Goal: Task Accomplishment & Management: Manage account settings

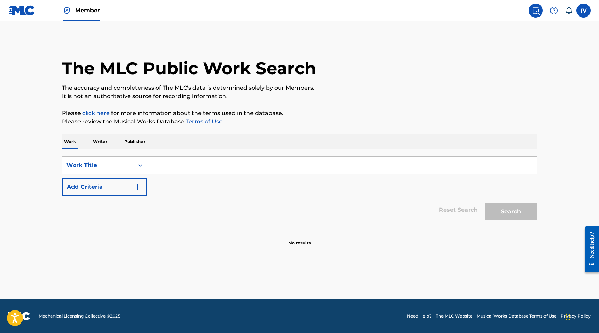
click at [17, 11] on img at bounding box center [21, 10] width 27 height 10
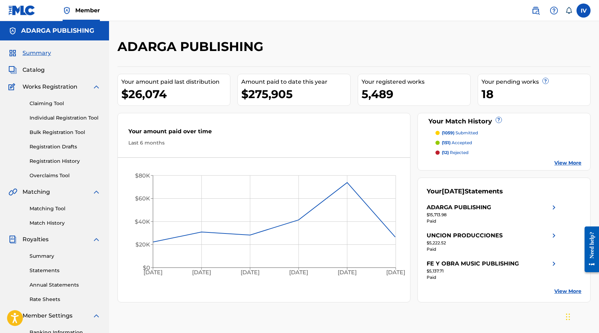
click at [456, 154] on p "(12) rejected" at bounding box center [455, 153] width 27 height 6
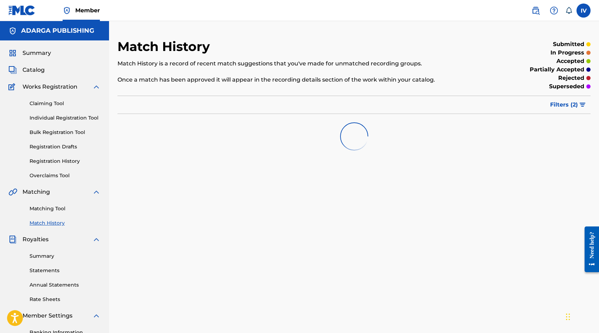
click at [570, 106] on span "Filters ( 2 )" at bounding box center [564, 105] width 28 height 8
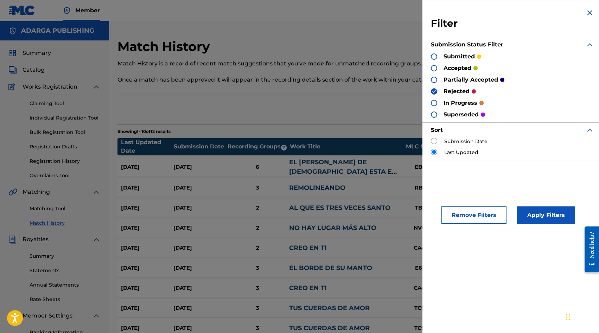
click at [587, 19] on h3 "Filter" at bounding box center [512, 23] width 163 height 13
click at [586, 17] on div "Filter Submission Status Filter submitted accepted partially accepted rejected …" at bounding box center [512, 84] width 180 height 169
click at [587, 15] on img at bounding box center [590, 12] width 8 height 8
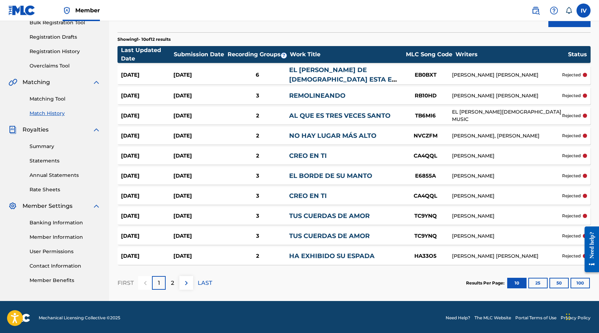
scroll to position [112, 0]
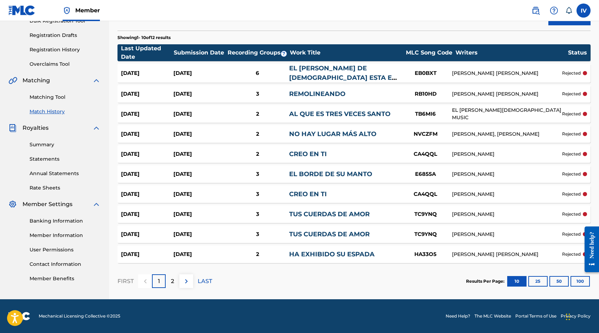
click at [172, 279] on p "2" at bounding box center [172, 281] width 3 height 8
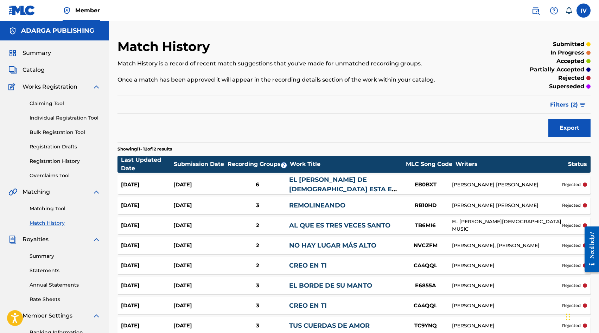
click at [41, 72] on span "Catalog" at bounding box center [34, 70] width 22 height 8
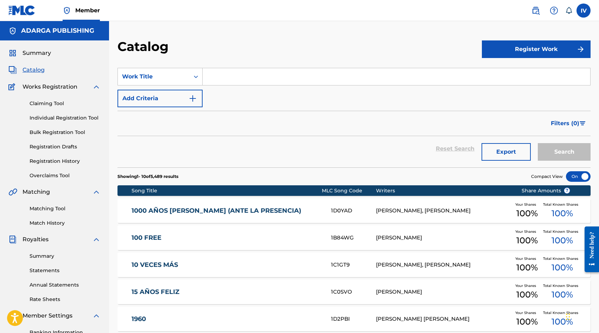
click at [37, 49] on span "Summary" at bounding box center [37, 53] width 28 height 8
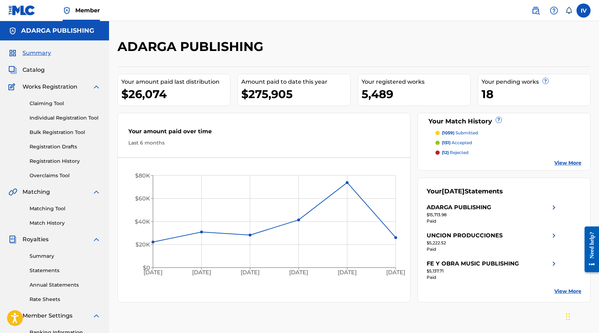
click at [564, 162] on link "View More" at bounding box center [567, 162] width 27 height 7
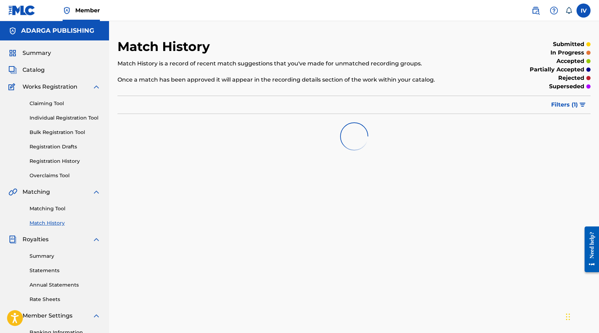
click at [572, 62] on p "accepted" at bounding box center [571, 61] width 28 height 8
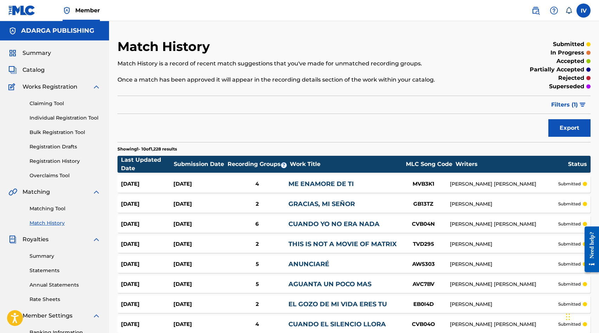
click at [585, 105] on img "submit" at bounding box center [583, 105] width 6 height 4
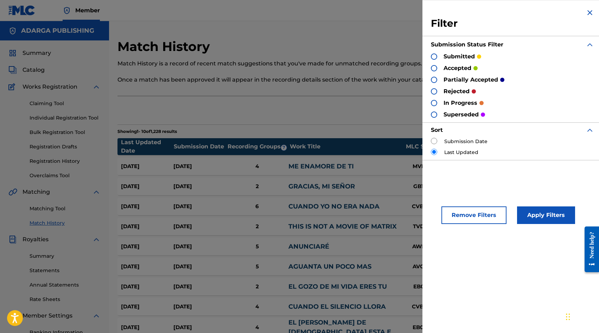
click at [589, 13] on img at bounding box center [590, 12] width 8 height 8
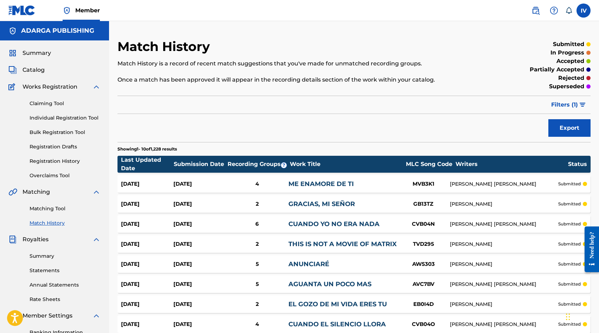
scroll to position [113, 0]
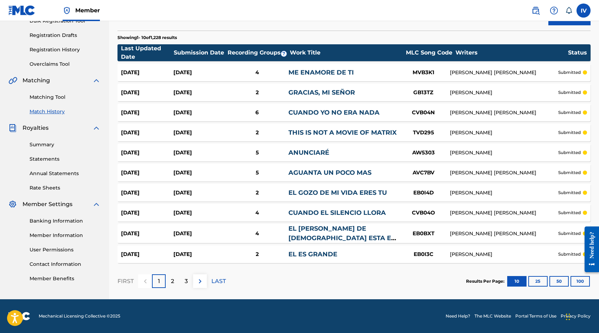
click at [583, 280] on button "100" at bounding box center [580, 281] width 19 height 11
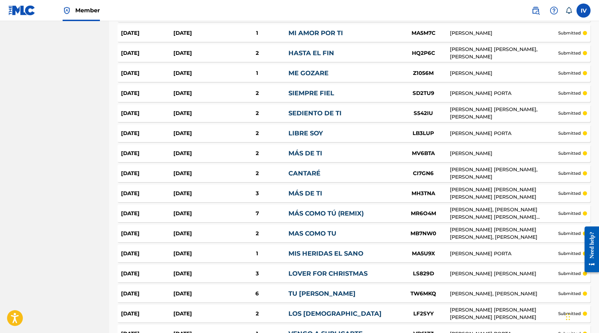
scroll to position [1923, 0]
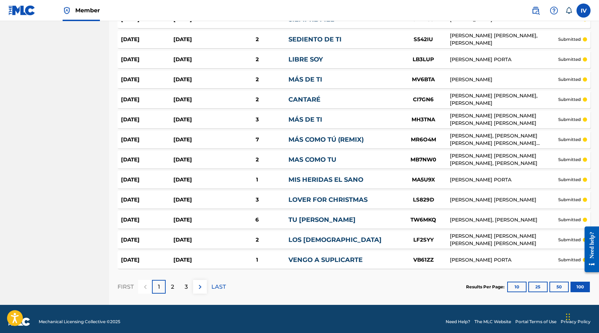
click at [169, 280] on div "2" at bounding box center [173, 287] width 14 height 14
click at [186, 286] on div "3" at bounding box center [186, 287] width 14 height 14
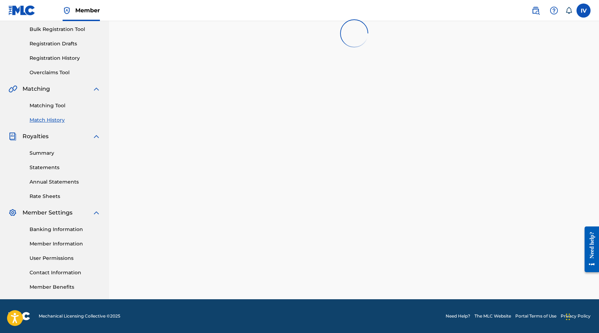
scroll to position [0, 0]
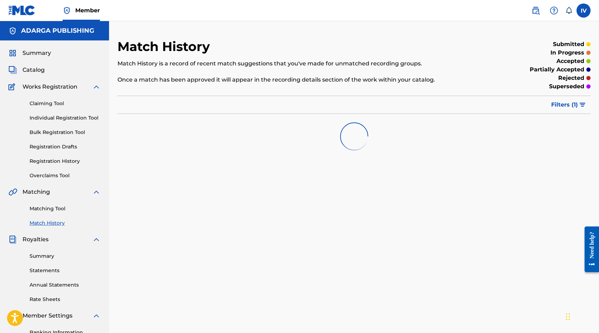
click at [580, 107] on img "submit" at bounding box center [583, 105] width 6 height 4
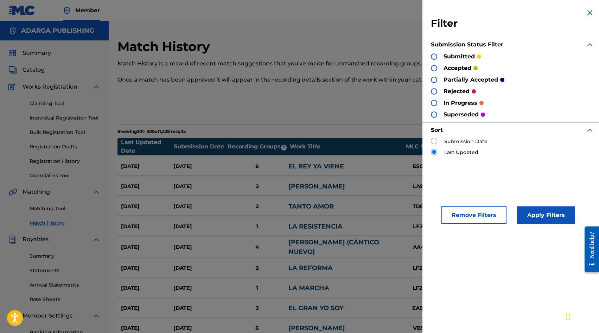
click at [586, 13] on img at bounding box center [590, 12] width 8 height 8
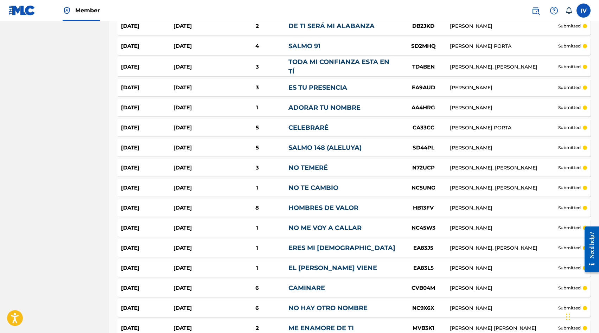
scroll to position [1923, 0]
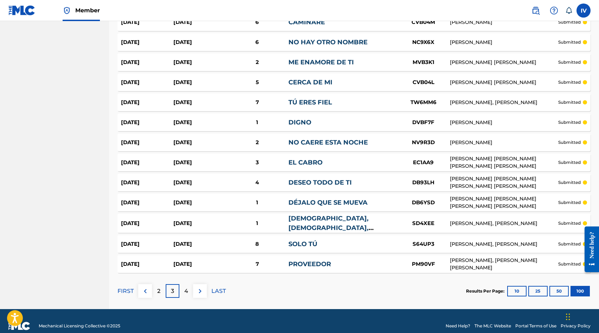
click at [186, 287] on p "4" at bounding box center [186, 291] width 4 height 8
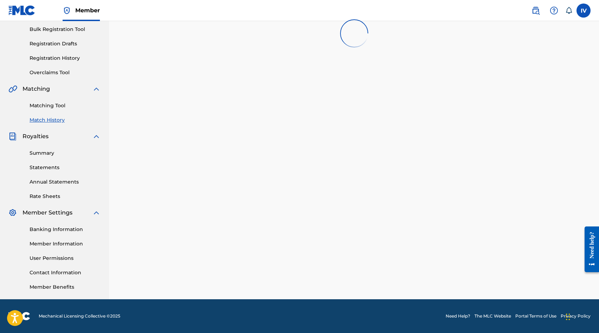
scroll to position [1920, 0]
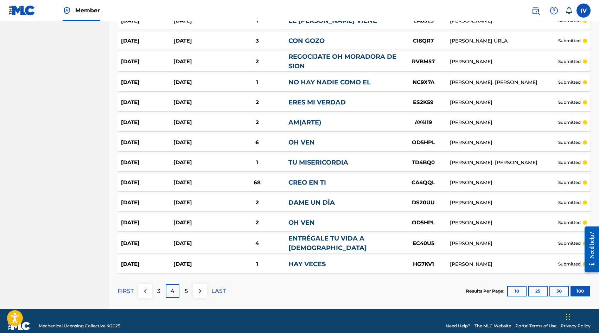
click at [185, 287] on p "5" at bounding box center [186, 291] width 3 height 8
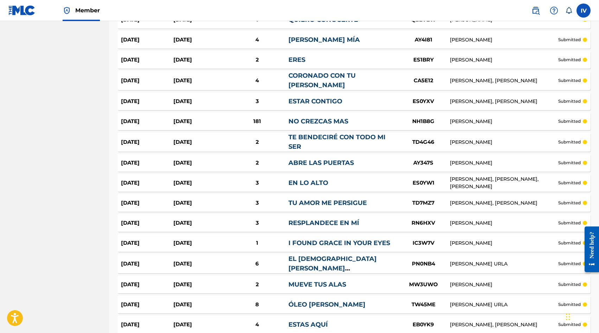
scroll to position [1927, 0]
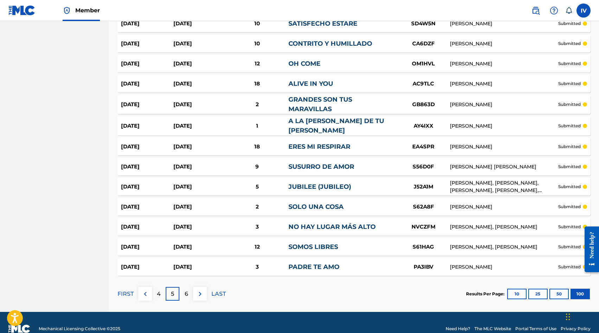
click at [188, 290] on p "6" at bounding box center [187, 294] width 4 height 8
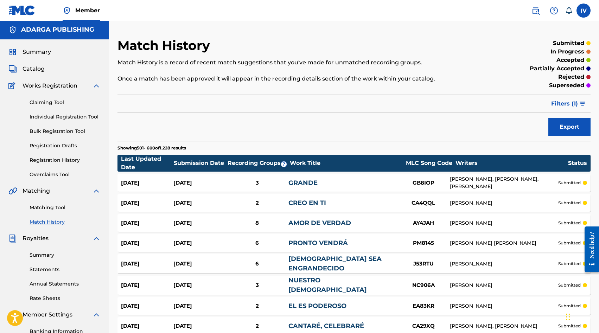
scroll to position [0, 0]
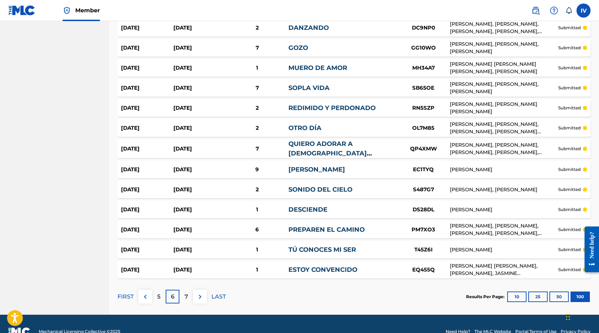
click at [188, 293] on p "7" at bounding box center [187, 297] width 4 height 8
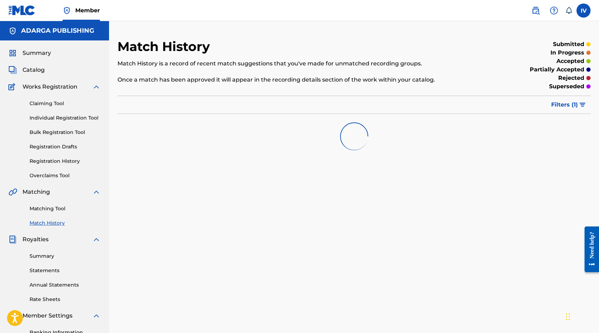
click at [46, 70] on div "Catalog" at bounding box center [54, 70] width 92 height 8
click at [38, 69] on span "Catalog" at bounding box center [34, 70] width 22 height 8
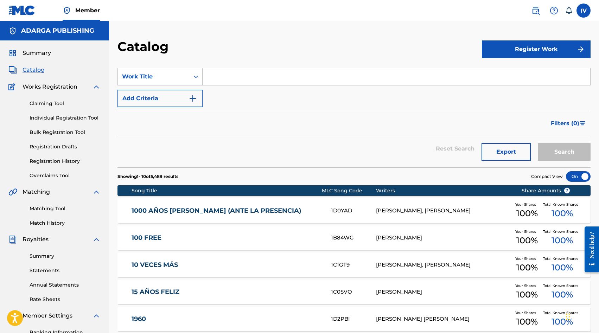
click at [576, 124] on span "Filters ( 0 )" at bounding box center [565, 123] width 28 height 8
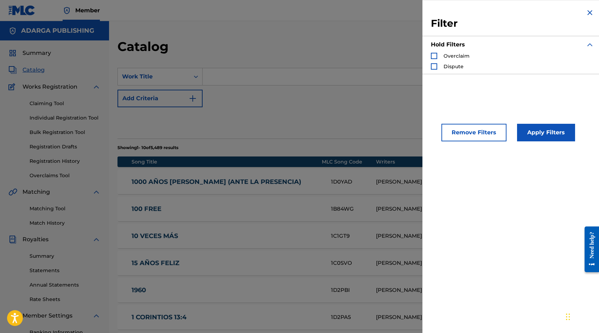
click at [460, 56] on span "Overclaim" at bounding box center [457, 56] width 26 height 6
click at [586, 14] on img "Search Form" at bounding box center [590, 12] width 8 height 8
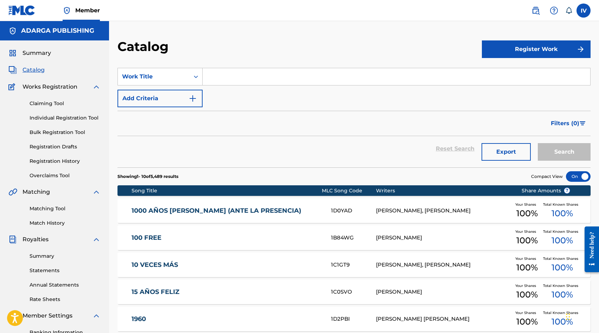
click at [53, 179] on div "Summary Catalog Works Registration Claiming Tool Individual Registration Tool B…" at bounding box center [54, 221] width 109 height 362
click at [50, 175] on link "Overclaims Tool" at bounding box center [65, 175] width 71 height 7
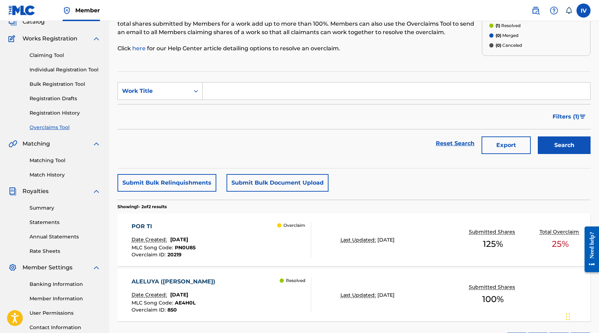
scroll to position [11, 0]
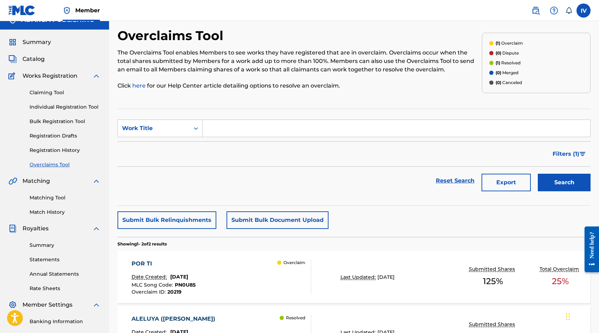
click at [58, 152] on link "Registration History" at bounding box center [65, 150] width 71 height 7
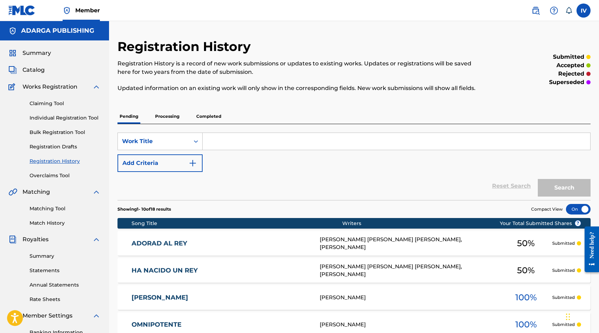
click at [56, 147] on link "Registration Drafts" at bounding box center [65, 146] width 71 height 7
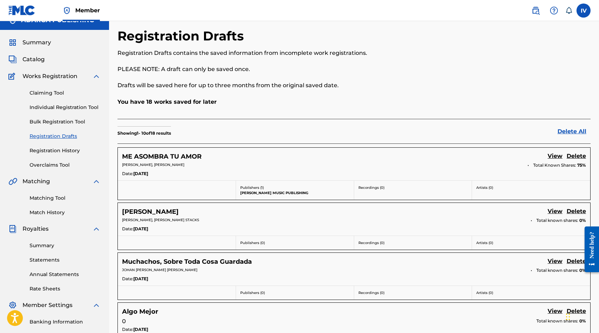
scroll to position [12, 0]
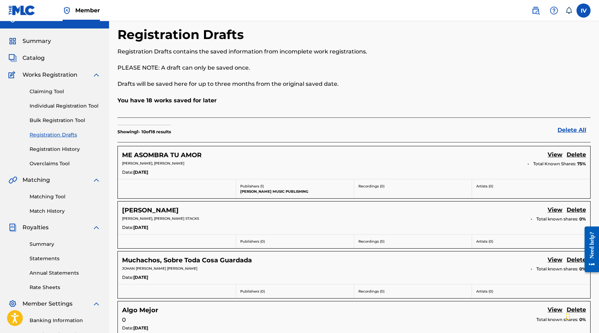
click at [192, 208] on div "REY DE REYES View Delete" at bounding box center [354, 210] width 464 height 9
copy h5 "REY DE REYES"
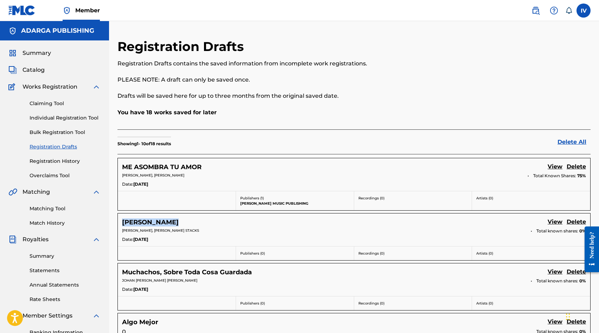
click at [42, 71] on span "Catalog" at bounding box center [34, 70] width 22 height 8
click at [580, 222] on div at bounding box center [589, 249] width 20 height 57
click at [574, 221] on link "Delete" at bounding box center [576, 222] width 19 height 9
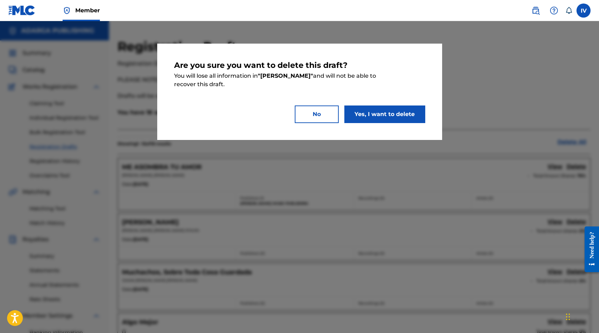
click at [379, 114] on button "Yes, I want to delete" at bounding box center [384, 115] width 81 height 18
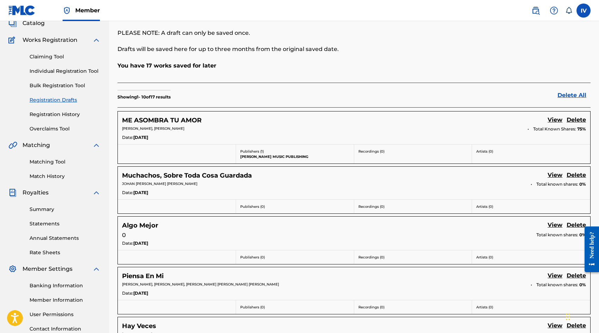
scroll to position [54, 0]
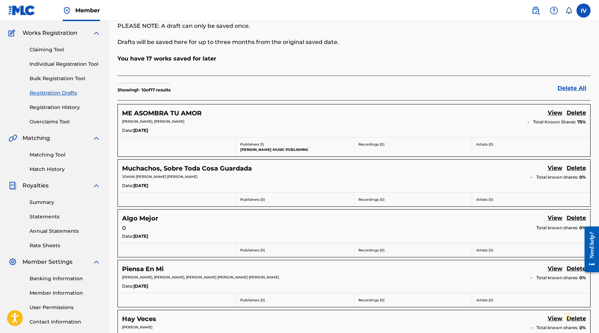
click at [162, 111] on h5 "ME ASOMBRA TU AMOR" at bounding box center [162, 113] width 80 height 8
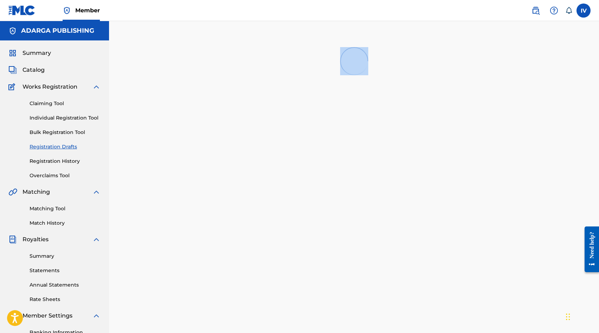
click at [162, 111] on div at bounding box center [354, 221] width 490 height 364
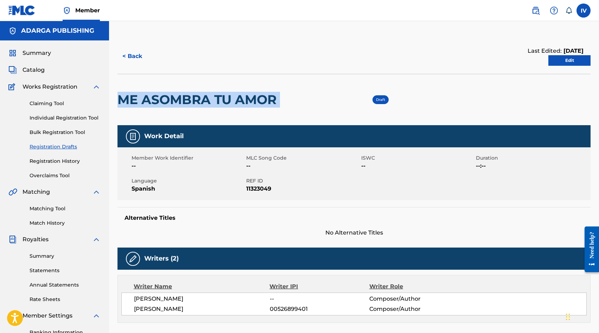
click at [162, 111] on div "ME ASOMBRA TU AMOR" at bounding box center [198, 99] width 163 height 51
click at [160, 100] on h2 "ME ASOMBRA TU AMOR" at bounding box center [198, 100] width 163 height 16
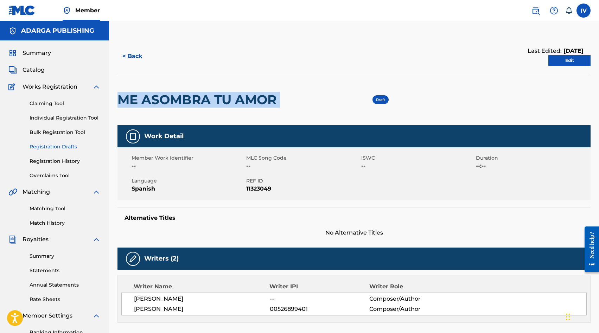
click at [132, 62] on button "< Back" at bounding box center [138, 56] width 42 height 18
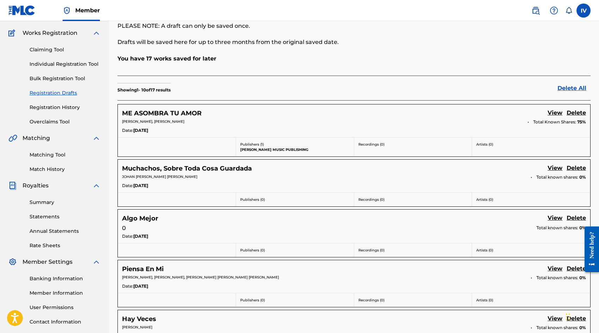
scroll to position [70, 0]
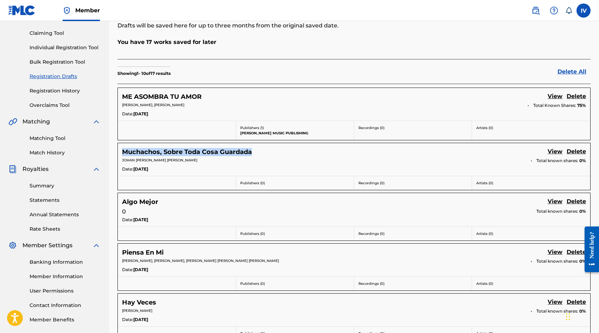
drag, startPoint x: 285, startPoint y: 156, endPoint x: 112, endPoint y: 153, distance: 172.7
click at [112, 153] on div "Registration Drafts Registration Drafts contains the saved information from inc…" at bounding box center [354, 308] width 490 height 680
copy h5 "Muchachos, Sobre Toda Cosa Guardada"
click at [575, 150] on link "Delete" at bounding box center [576, 151] width 19 height 9
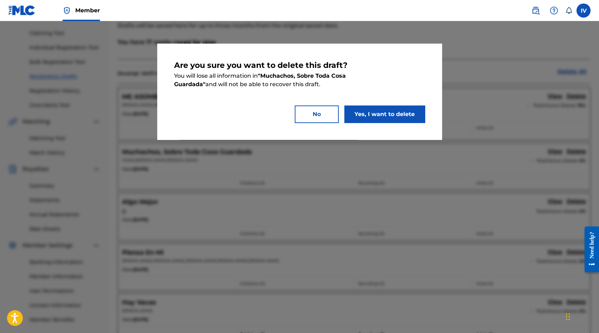
click at [377, 113] on button "Yes, I want to delete" at bounding box center [384, 115] width 81 height 18
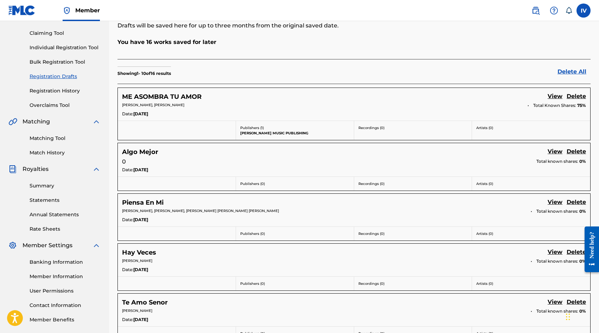
click at [575, 150] on link "Delete" at bounding box center [576, 151] width 19 height 9
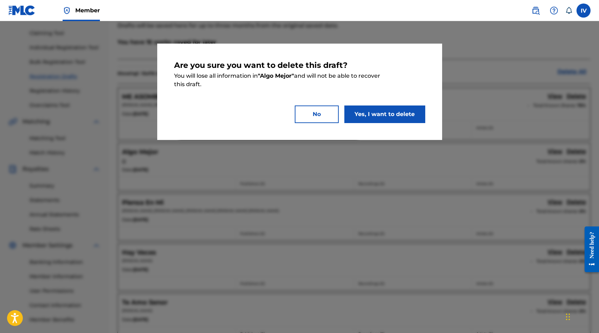
click at [378, 111] on button "Yes, I want to delete" at bounding box center [384, 115] width 81 height 18
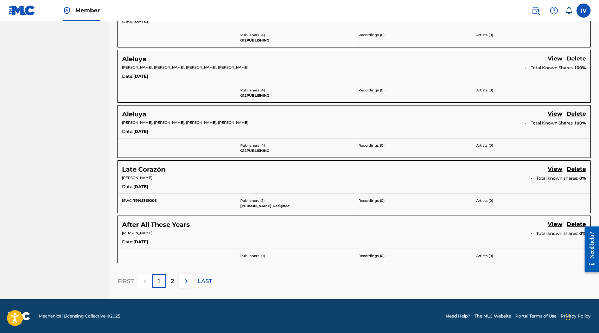
scroll to position [0, 0]
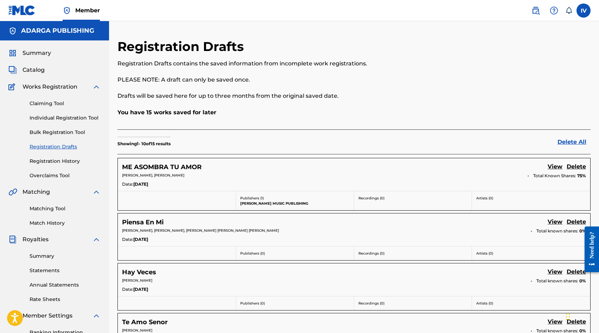
click at [572, 220] on link "Delete" at bounding box center [576, 222] width 19 height 9
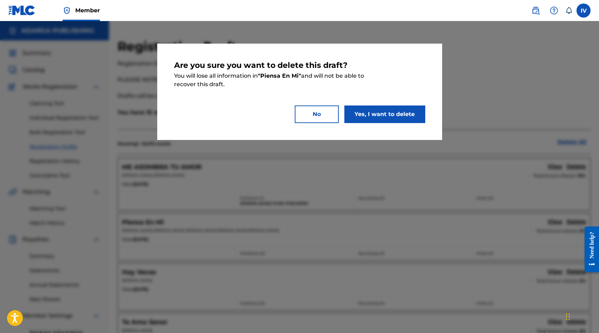
click at [388, 116] on button "Yes, I want to delete" at bounding box center [384, 115] width 81 height 18
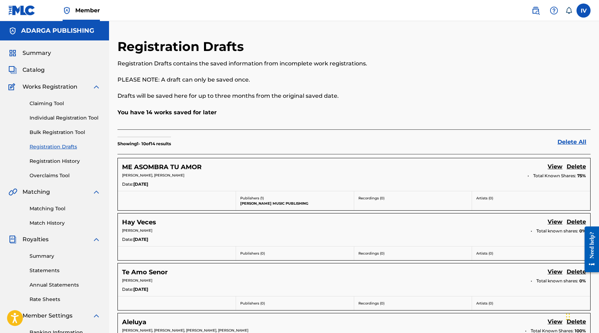
click at [572, 144] on link "Delete All" at bounding box center [574, 142] width 33 height 8
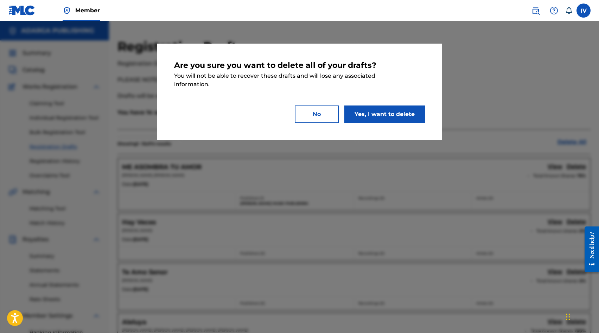
click at [398, 119] on button "Yes, I want to delete" at bounding box center [384, 115] width 81 height 18
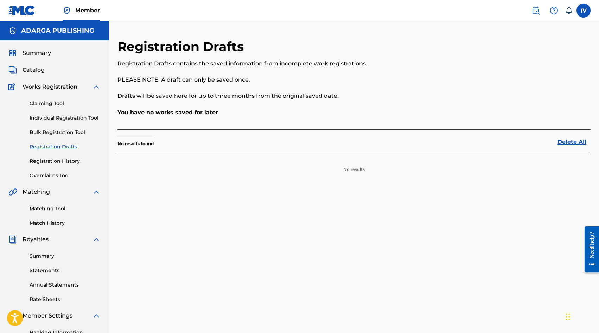
click at [64, 175] on link "Overclaims Tool" at bounding box center [65, 175] width 71 height 7
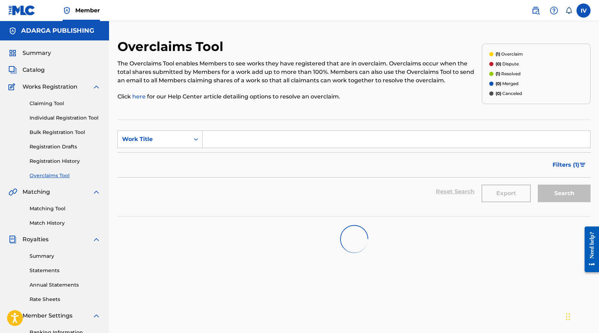
click at [51, 222] on link "Match History" at bounding box center [65, 223] width 71 height 7
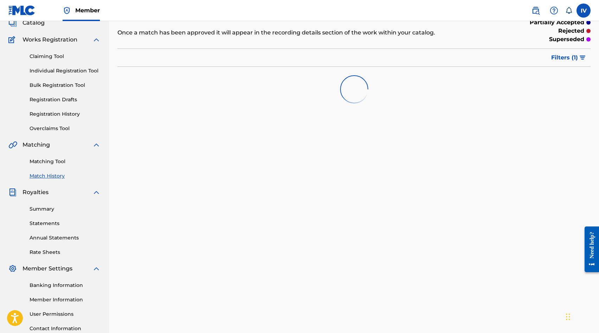
scroll to position [2, 0]
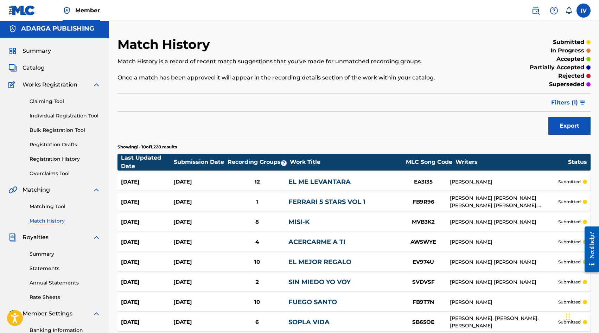
click at [584, 105] on button "Filters ( 1 )" at bounding box center [569, 103] width 44 height 18
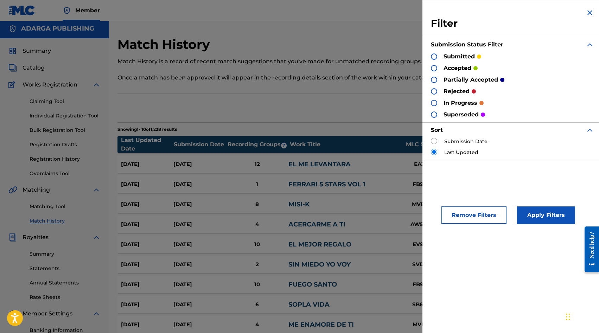
click at [456, 88] on p "rejected" at bounding box center [457, 91] width 26 height 8
click at [434, 91] on div at bounding box center [434, 91] width 6 height 6
click at [533, 208] on button "Apply Filters" at bounding box center [546, 215] width 58 height 18
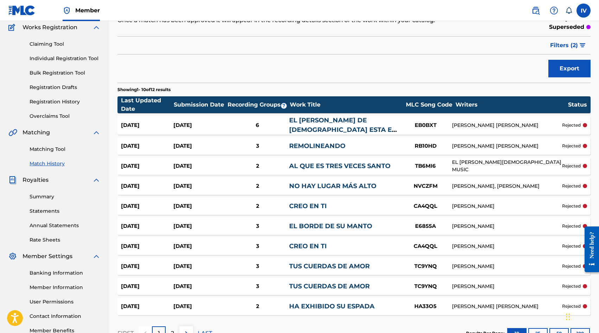
scroll to position [0, 0]
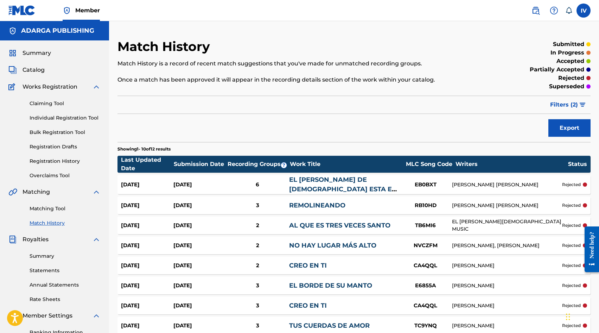
click at [581, 104] on img "submit" at bounding box center [583, 105] width 6 height 4
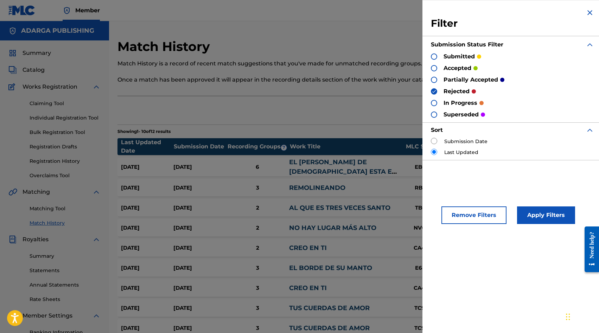
click at [456, 115] on p "superseded" at bounding box center [461, 114] width 35 height 8
click at [437, 115] on div at bounding box center [434, 115] width 6 height 6
click at [432, 90] on img at bounding box center [434, 91] width 5 height 5
click at [434, 113] on img at bounding box center [434, 114] width 5 height 5
click at [434, 81] on div at bounding box center [434, 80] width 6 height 6
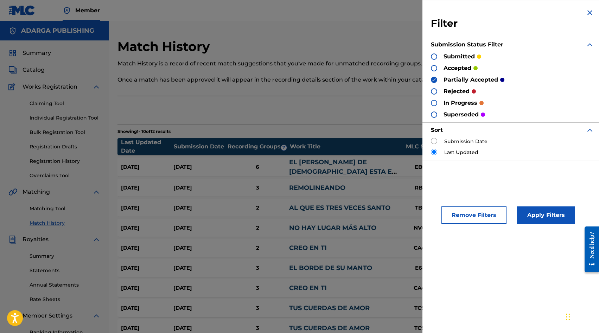
click at [528, 212] on button "Apply Filters" at bounding box center [546, 215] width 58 height 18
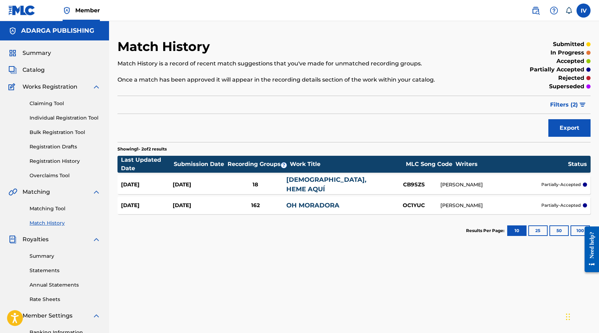
click at [580, 101] on button "Filters ( 2 )" at bounding box center [568, 105] width 45 height 18
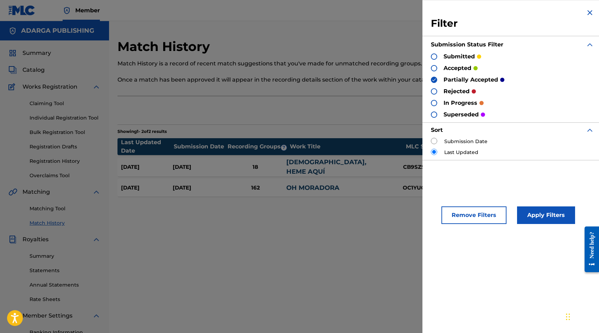
click at [587, 17] on img at bounding box center [590, 12] width 8 height 8
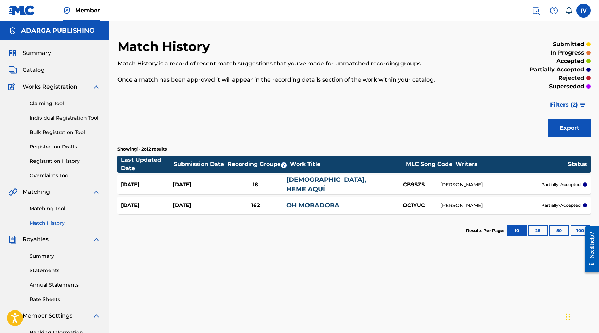
click at [199, 185] on div "Apr 29, 2025" at bounding box center [199, 185] width 52 height 8
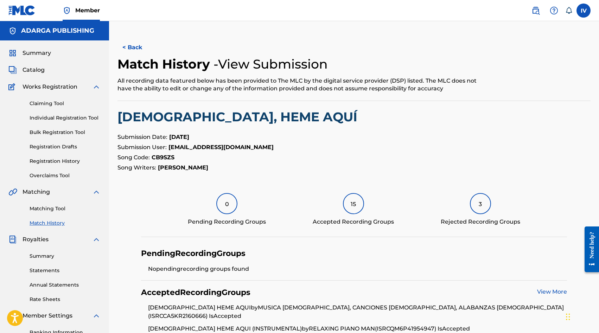
scroll to position [144, 0]
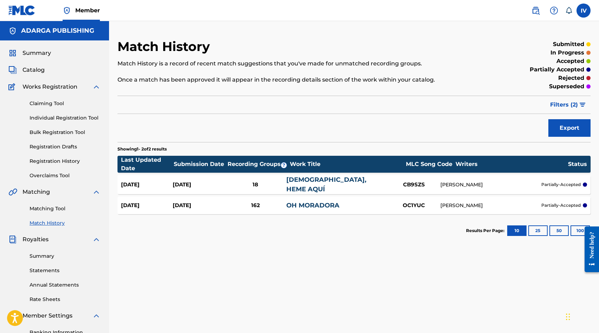
click at [199, 205] on div "Nov 27, 2024" at bounding box center [199, 206] width 52 height 8
click at [585, 81] on div "rejected" at bounding box center [574, 78] width 32 height 8
click at [585, 103] on img "submit" at bounding box center [583, 105] width 6 height 4
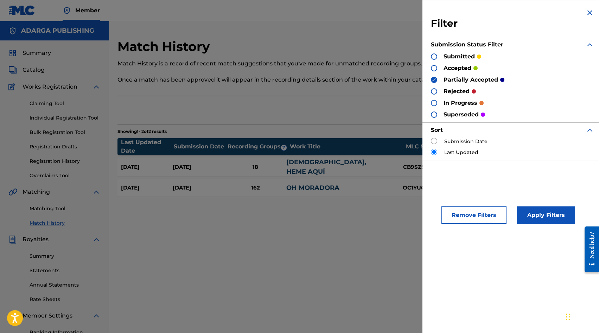
click at [436, 114] on div at bounding box center [434, 115] width 6 height 6
click at [436, 78] on img at bounding box center [434, 79] width 5 height 5
click at [546, 222] on button "Apply Filters" at bounding box center [546, 215] width 58 height 18
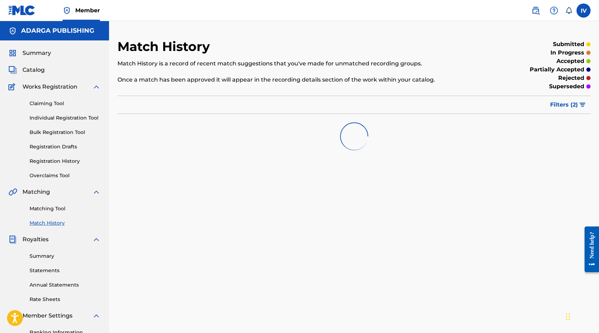
click at [556, 89] on p "superseded" at bounding box center [566, 86] width 35 height 8
copy p "superseded"
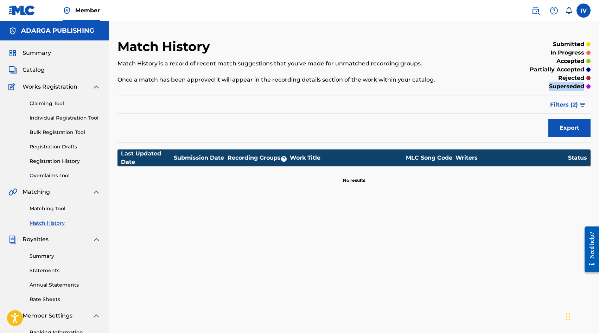
click at [48, 208] on link "Matching Tool" at bounding box center [65, 208] width 71 height 7
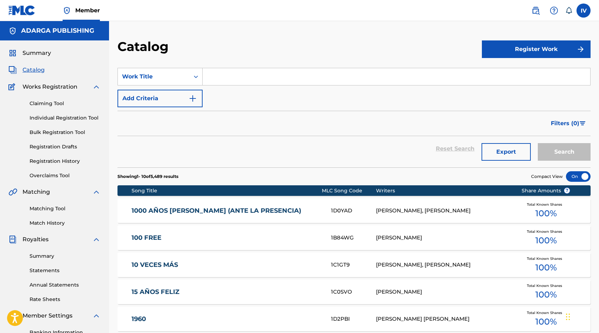
click at [216, 75] on input "Search Form" at bounding box center [397, 76] width 388 height 17
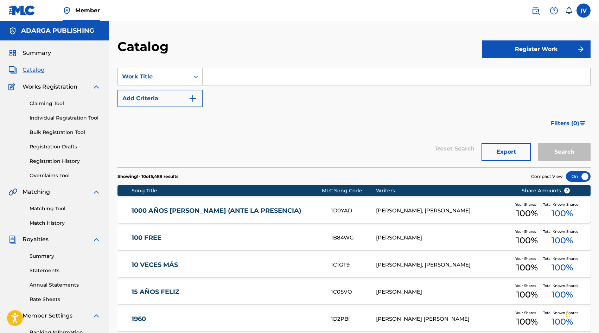
paste input "[PERSON_NAME]"
type input "[PERSON_NAME]"
click at [538, 143] on button "Search" at bounding box center [564, 152] width 53 height 18
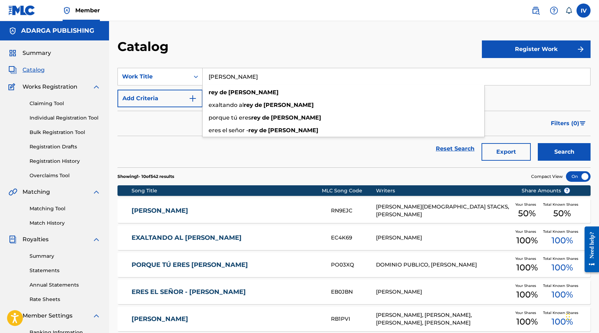
click at [279, 47] on div "Catalog" at bounding box center [299, 49] width 364 height 21
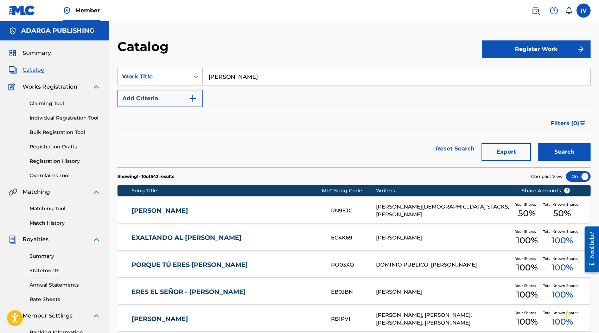
click at [241, 205] on div "REY DE REYES RN9EJC MARIANGELYS PAGAN STACKS, LELY PEREZ Your Shares 50 % Total…" at bounding box center [353, 210] width 473 height 25
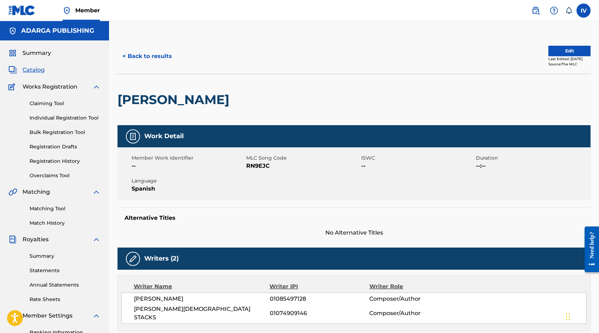
click at [565, 55] on button "Edit" at bounding box center [569, 51] width 42 height 11
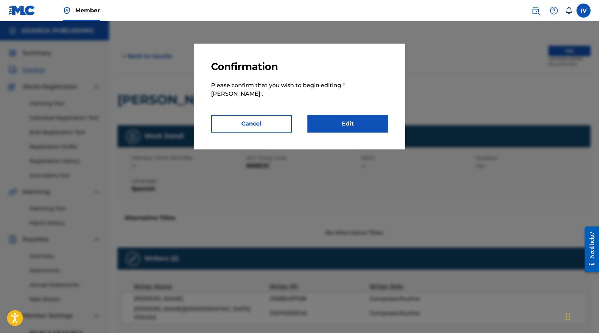
click at [351, 129] on link "Edit" at bounding box center [347, 124] width 81 height 18
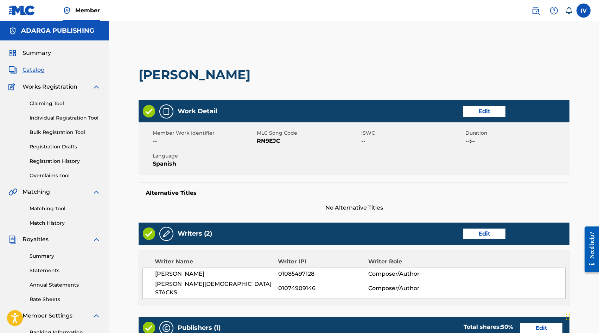
click at [480, 110] on link "Edit" at bounding box center [484, 111] width 42 height 11
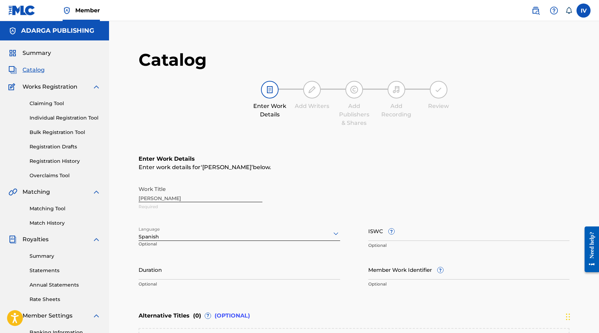
click at [184, 235] on div "Spanish" at bounding box center [240, 233] width 202 height 15
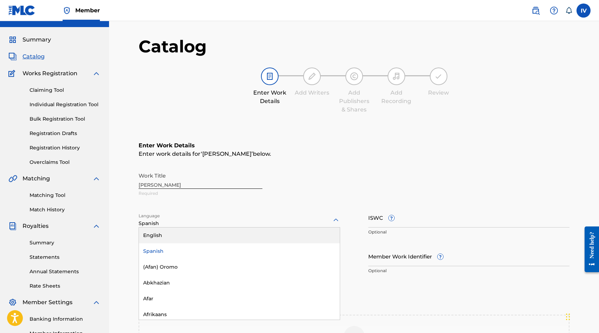
scroll to position [14, 0]
click at [386, 206] on div "Work Title REY DE REYES Required Language English, 1 of 153. 153 results availa…" at bounding box center [354, 223] width 431 height 109
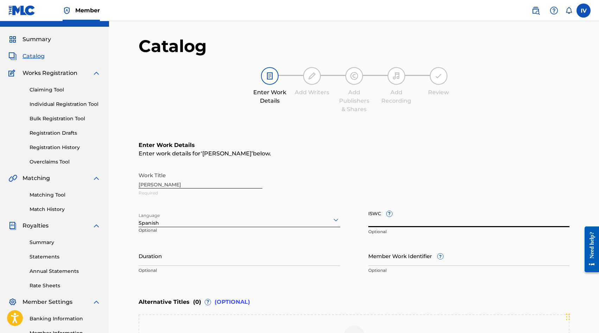
click at [409, 214] on input "ISWC ?" at bounding box center [469, 217] width 202 height 20
paste input "T3326764794"
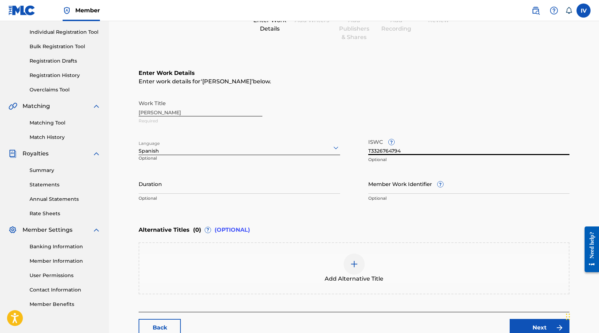
scroll to position [133, 0]
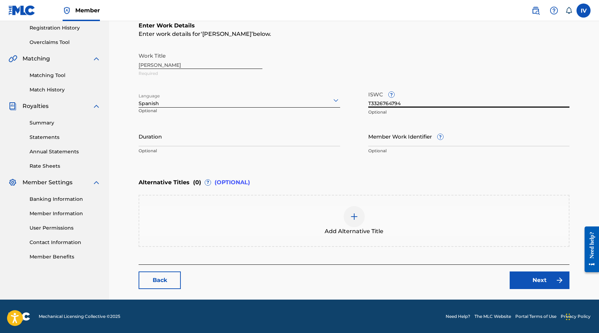
type input "T3326764794"
click at [525, 275] on link "Next" at bounding box center [540, 281] width 60 height 18
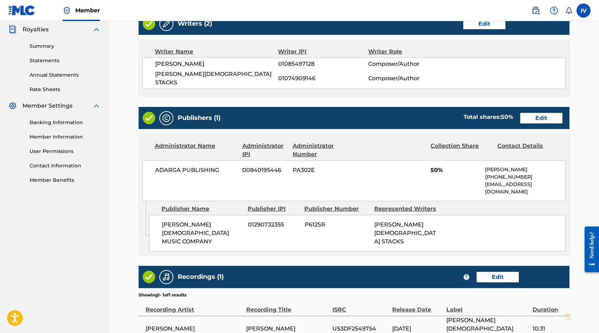
scroll to position [265, 0]
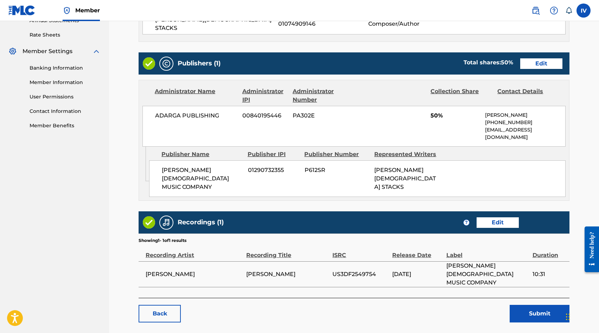
click at [517, 305] on button "Submit" at bounding box center [540, 314] width 60 height 18
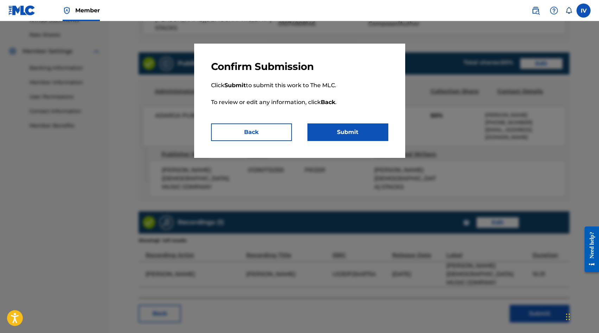
click at [330, 126] on button "Submit" at bounding box center [347, 132] width 81 height 18
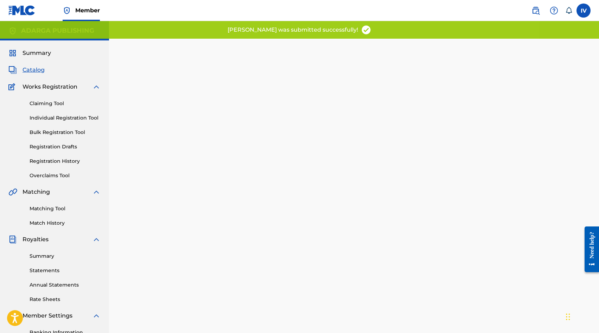
click at [37, 69] on span "Catalog" at bounding box center [34, 70] width 22 height 8
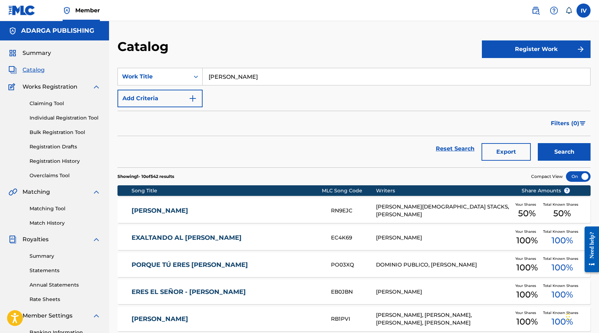
click at [226, 76] on input "REY DE REYES" at bounding box center [397, 76] width 388 height 17
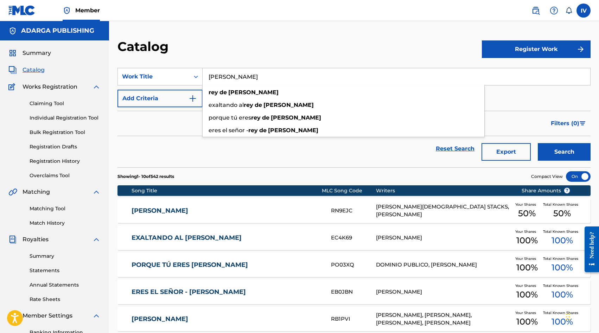
paste input "ME ASOMBRA TU AMOR"
click at [538, 143] on button "Search" at bounding box center [564, 152] width 53 height 18
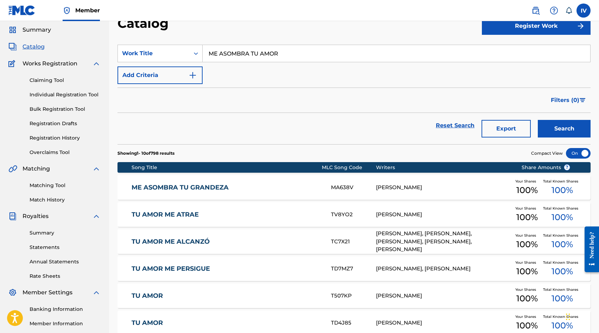
scroll to position [10, 0]
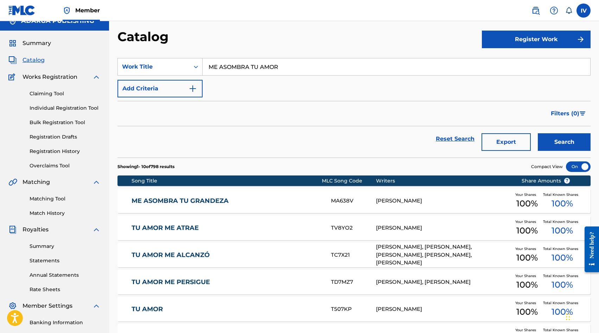
click at [227, 61] on input "ME ASOMBRA TU AMOR" at bounding box center [397, 66] width 388 height 17
paste input "uchachos, Sobre Toda Cosa Guardada"
type input "Muchachos, Sobre Toda Cosa Guardada"
click at [538, 133] on button "Search" at bounding box center [564, 142] width 53 height 18
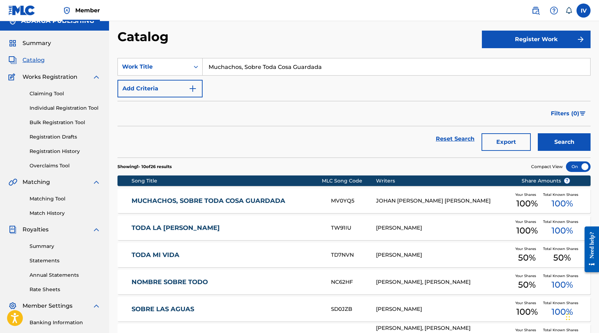
scroll to position [23, 0]
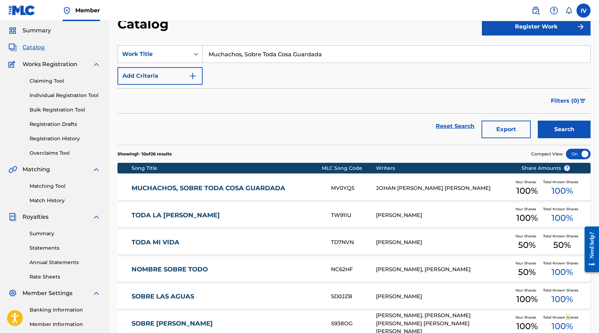
click at [236, 186] on link "MUCHACHOS, SOBRE TODA COSA GUARDADA" at bounding box center [227, 188] width 190 height 8
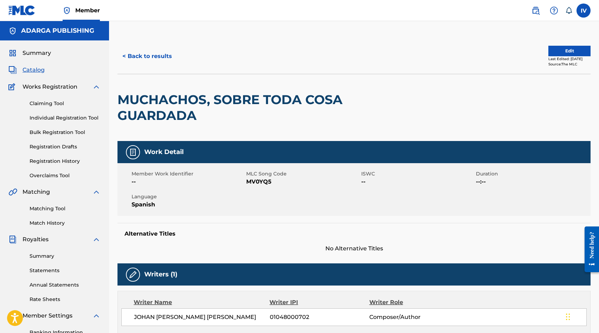
click at [177, 98] on h2 "MUCHACHOS, SOBRE TODA COSA GUARDADA" at bounding box center [259, 108] width 284 height 32
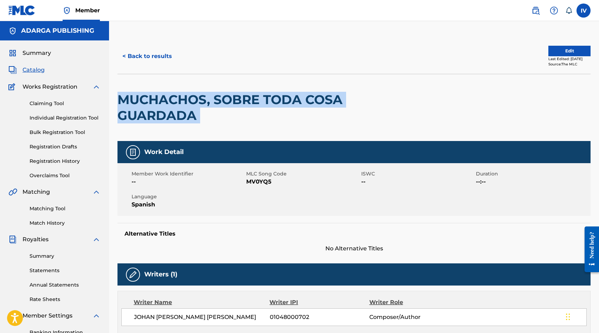
click at [177, 98] on h2 "MUCHACHOS, SOBRE TODA COSA GUARDADA" at bounding box center [259, 108] width 284 height 32
copy div "MUCHACHOS, SOBRE TODA COSA GUARDADA"
click at [153, 58] on button "< Back to results" at bounding box center [146, 56] width 59 height 18
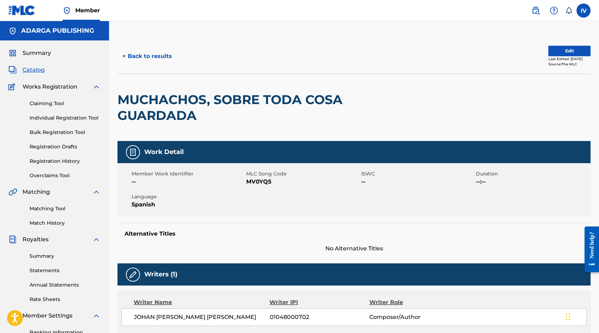
scroll to position [23, 0]
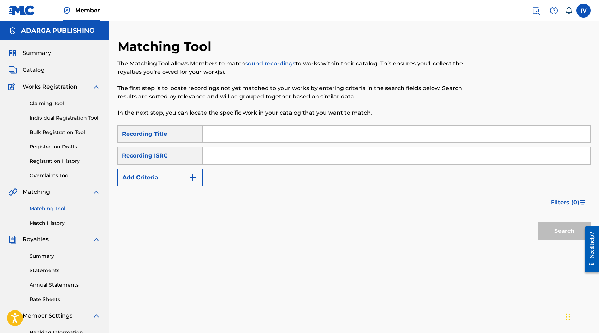
click at [252, 62] on link "sound recordings" at bounding box center [270, 63] width 50 height 7
